Goal: Information Seeking & Learning: Learn about a topic

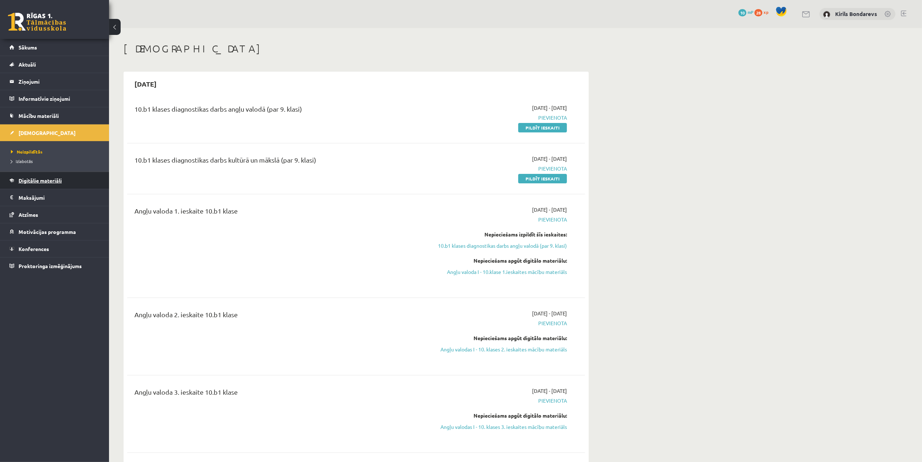
click at [42, 185] on link "Digitālie materiāli" at bounding box center [54, 180] width 90 height 17
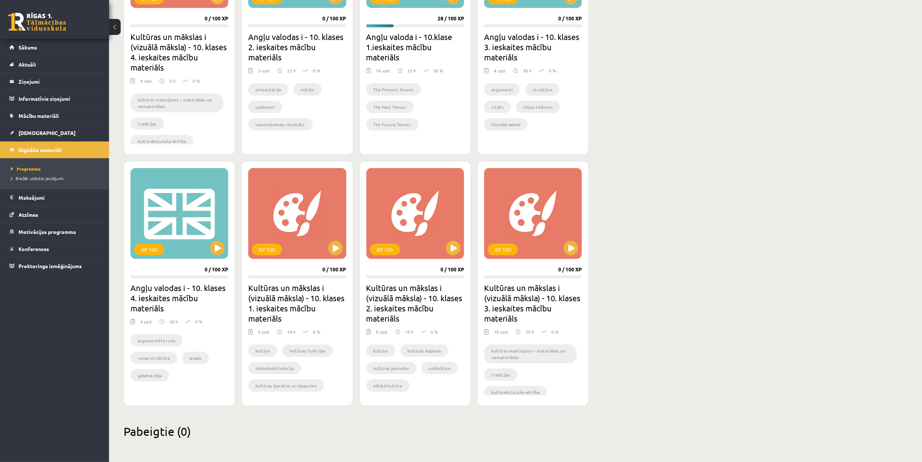
scroll to position [152, 0]
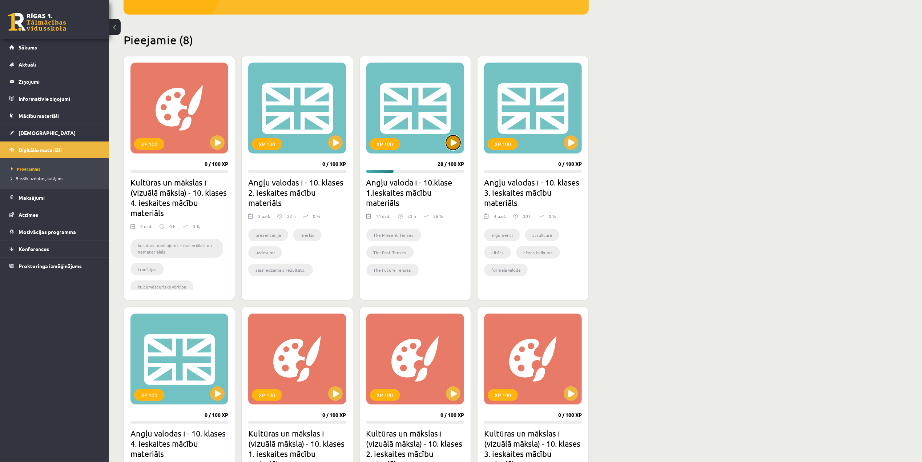
click at [457, 142] on button at bounding box center [453, 142] width 15 height 15
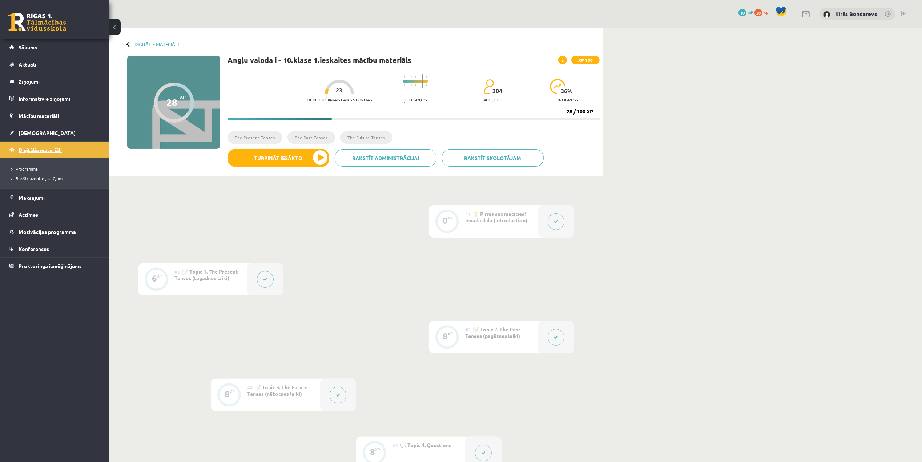
click at [47, 152] on span "Digitālie materiāli" at bounding box center [40, 149] width 43 height 7
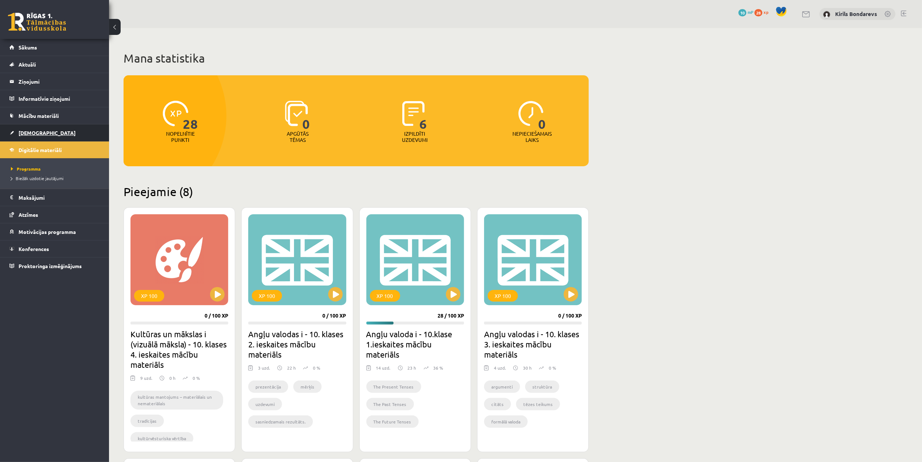
click at [27, 131] on span "[DEMOGRAPHIC_DATA]" at bounding box center [47, 132] width 57 height 7
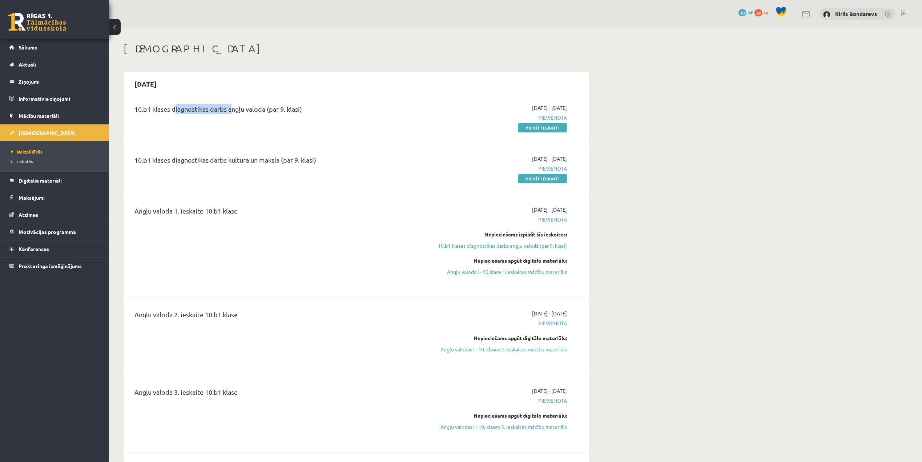
drag, startPoint x: 172, startPoint y: 107, endPoint x: 230, endPoint y: 105, distance: 58.5
click at [230, 105] on div "10.b1 klases diagnostikas darbs angļu valodā (par 9. klasi)" at bounding box center [276, 110] width 285 height 13
click at [181, 121] on div "10.b1 klases diagnostikas darbs angļu valodā (par 9. klasi)" at bounding box center [276, 117] width 295 height 27
click at [290, 107] on div "10.b1 klases diagnostikas darbs angļu valodā (par 9. klasi)" at bounding box center [276, 110] width 285 height 13
click at [315, 124] on div "10.b1 klases diagnostikas darbs angļu valodā (par 9. klasi)" at bounding box center [276, 117] width 295 height 27
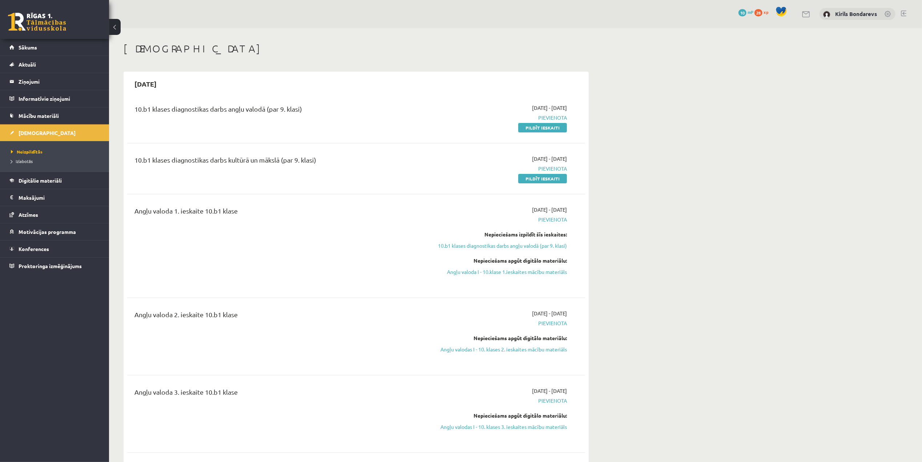
click at [757, 13] on span "28" at bounding box center [758, 12] width 8 height 7
